Goal: Transaction & Acquisition: Purchase product/service

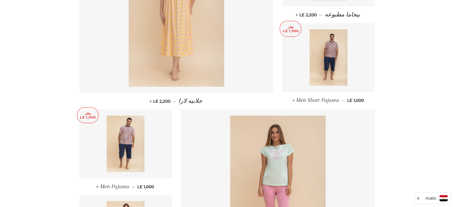
scroll to position [198, 0]
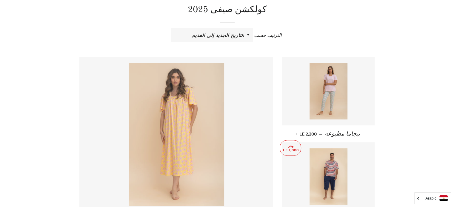
click at [175, 118] on img at bounding box center [176, 134] width 95 height 143
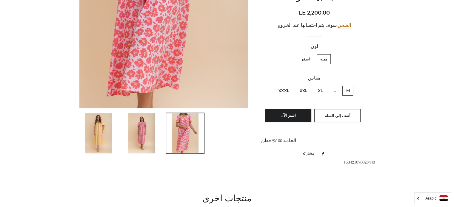
scroll to position [179, 0]
click at [136, 132] on img at bounding box center [141, 133] width 27 height 40
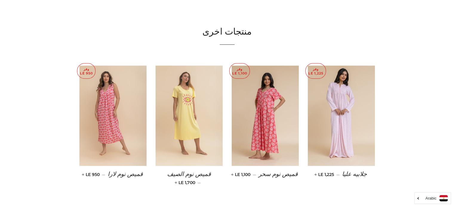
scroll to position [372, 0]
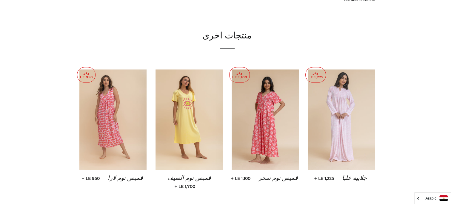
click at [345, 112] on img at bounding box center [341, 120] width 67 height 101
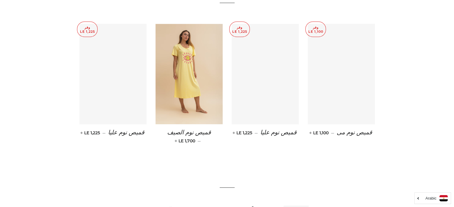
scroll to position [388, 0]
